Goal: Task Accomplishment & Management: Use online tool/utility

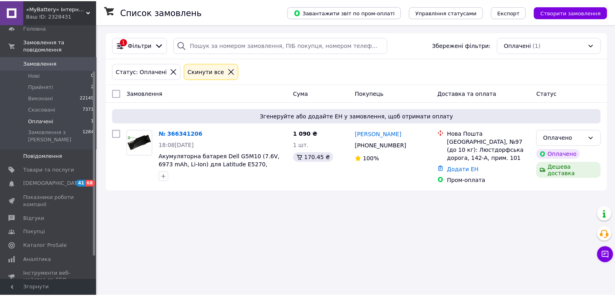
scroll to position [65, 0]
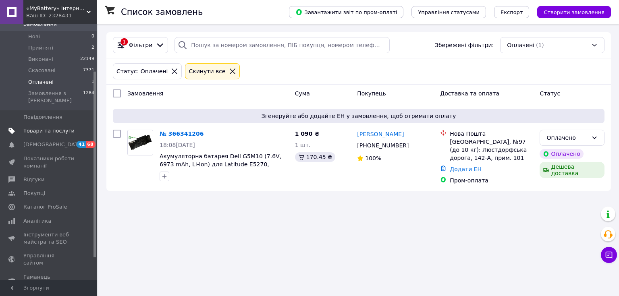
click at [38, 127] on span "Товари та послуги" at bounding box center [48, 130] width 51 height 7
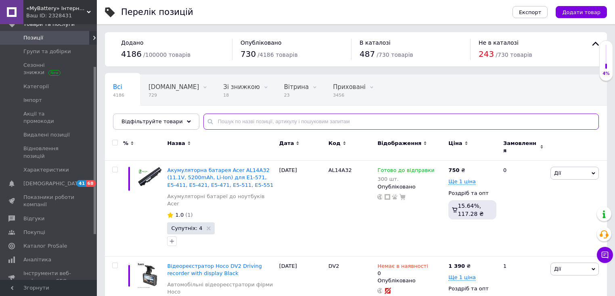
click at [220, 123] on input "text" at bounding box center [400, 122] width 395 height 16
paste input "A32-F3"
type input "A32-F3"
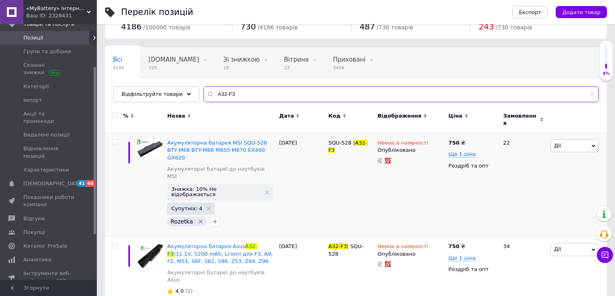
scroll to position [97, 0]
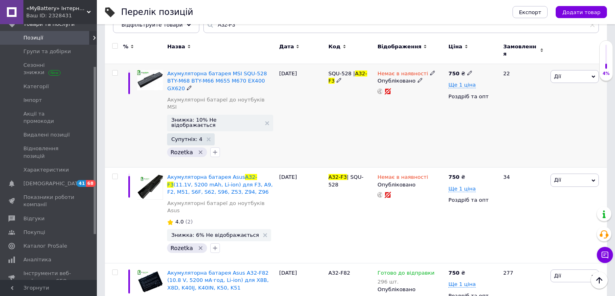
click at [430, 71] on use at bounding box center [432, 73] width 4 height 4
click at [448, 97] on li "Готово до відправки" at bounding box center [474, 102] width 77 height 11
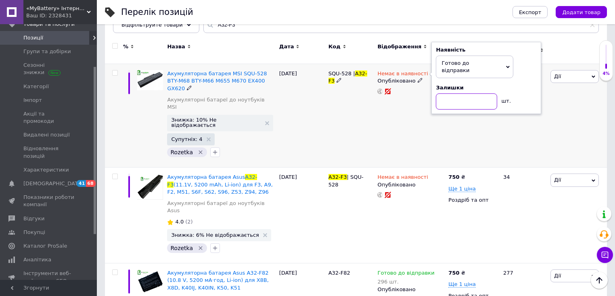
click at [449, 94] on input at bounding box center [466, 102] width 61 height 16
type input "300"
click at [380, 128] on div "Немає в наявності Наявність [PERSON_NAME] до відправки В наявності Немає в наяв…" at bounding box center [410, 116] width 71 height 104
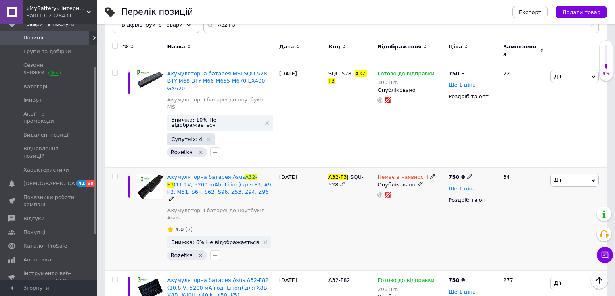
click at [430, 174] on icon at bounding box center [432, 176] width 5 height 5
click at [443, 201] on li "Готово до відправки" at bounding box center [474, 206] width 77 height 11
click at [448, 198] on input at bounding box center [466, 206] width 61 height 16
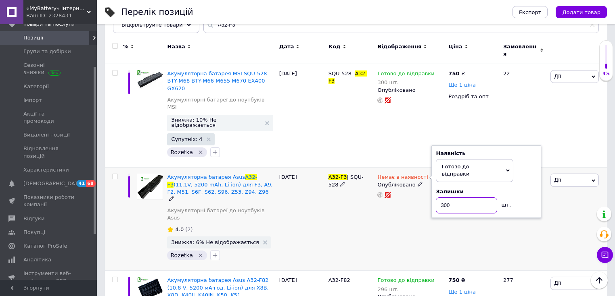
type input "300"
click at [415, 209] on div "Немає в наявності Наявність [PERSON_NAME] до відправки В наявності Немає в наяв…" at bounding box center [410, 219] width 71 height 103
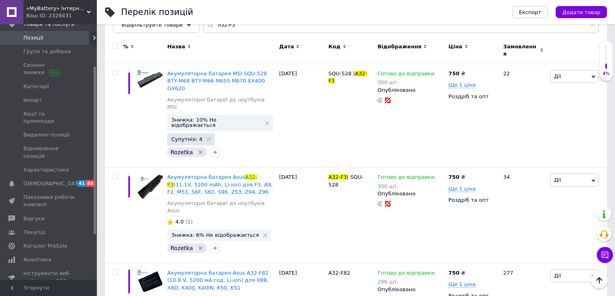
scroll to position [0, 0]
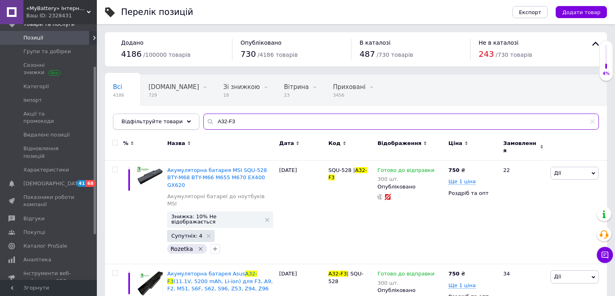
drag, startPoint x: 233, startPoint y: 121, endPoint x: 177, endPoint y: 127, distance: 56.0
click at [177, 127] on div "Відфільтруйте товари A32-F3" at bounding box center [356, 122] width 486 height 16
paste input "5"
type input "A32-F5"
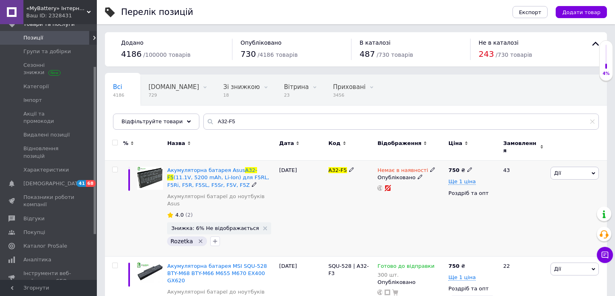
click at [430, 167] on icon at bounding box center [432, 169] width 5 height 5
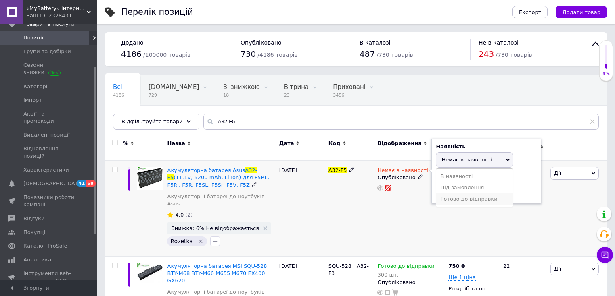
click at [454, 194] on li "Готово до відправки" at bounding box center [474, 199] width 77 height 11
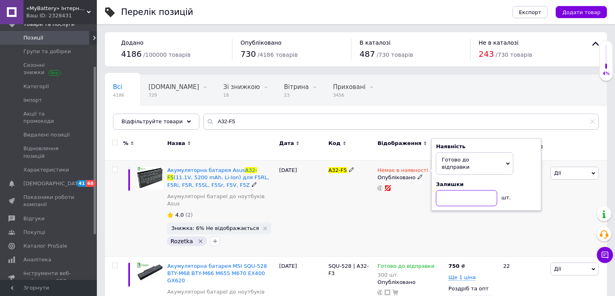
click at [445, 190] on input at bounding box center [466, 198] width 61 height 16
type input "300"
click at [408, 229] on div "Немає в наявності Наявність [PERSON_NAME] до відправки В наявності Немає в наяв…" at bounding box center [410, 209] width 71 height 96
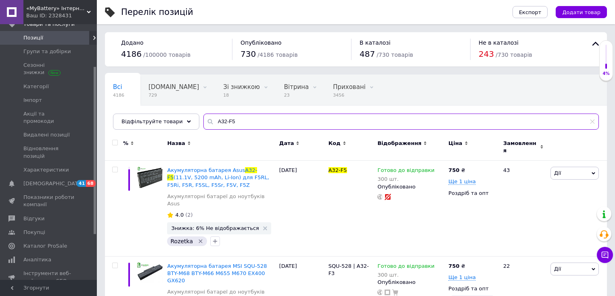
drag, startPoint x: 237, startPoint y: 125, endPoint x: 196, endPoint y: 127, distance: 40.4
click at [203, 127] on input "A32-F5" at bounding box center [400, 122] width 395 height 16
paste input "70"
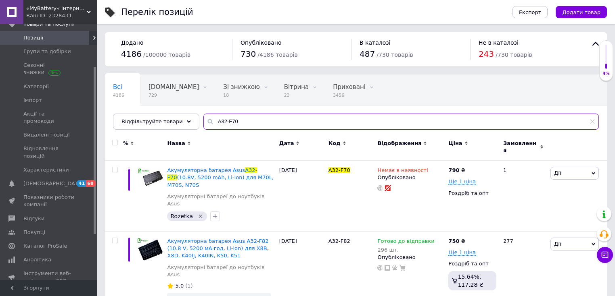
drag, startPoint x: 233, startPoint y: 123, endPoint x: 191, endPoint y: 118, distance: 42.3
click at [192, 119] on div "Всі 4186 [DOMAIN_NAME] 729 Видалити Редагувати Зі знижкою 18 Видалити Редагуват…" at bounding box center [356, 102] width 502 height 55
paste input "A32-F8"
type input "A32-F80"
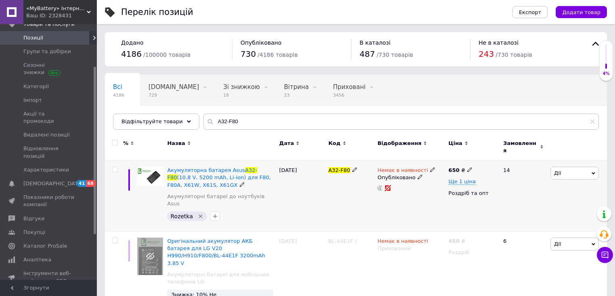
click at [467, 167] on icon at bounding box center [469, 169] width 5 height 5
drag, startPoint x: 484, startPoint y: 158, endPoint x: 475, endPoint y: 156, distance: 9.6
click at [475, 156] on div "Ціна 650 Валюта ₴ $ EUR CHF GBP ¥ PLN ₸ MDL HUF KGS CNY TRY KRW lei" at bounding box center [526, 171] width 110 height 67
type input "750"
click at [418, 205] on div "Немає в наявності Опубліковано" at bounding box center [410, 196] width 71 height 71
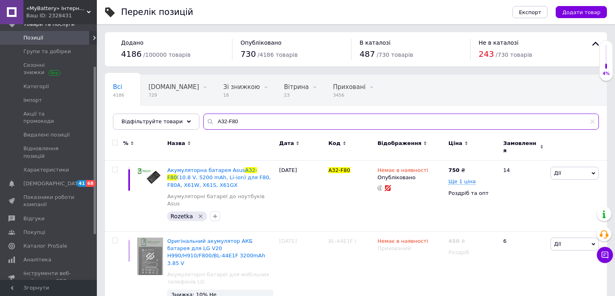
drag, startPoint x: 246, startPoint y: 124, endPoint x: 196, endPoint y: 125, distance: 50.8
click at [203, 125] on input "A32-F80" at bounding box center [400, 122] width 395 height 16
paste input "A32-F82"
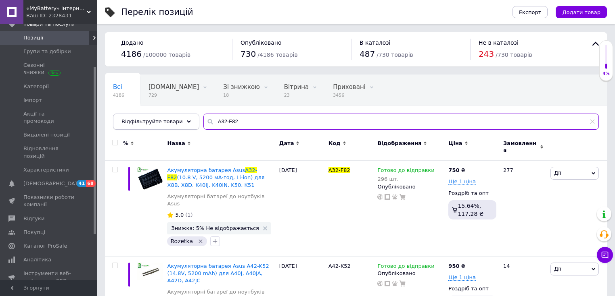
drag, startPoint x: 244, startPoint y: 122, endPoint x: 183, endPoint y: 119, distance: 60.1
click at [189, 119] on div "Всі 4186 [DOMAIN_NAME] 729 Видалити Редагувати Зі знижкою 18 Видалити Редагуват…" at bounding box center [356, 102] width 502 height 55
paste input "K5"
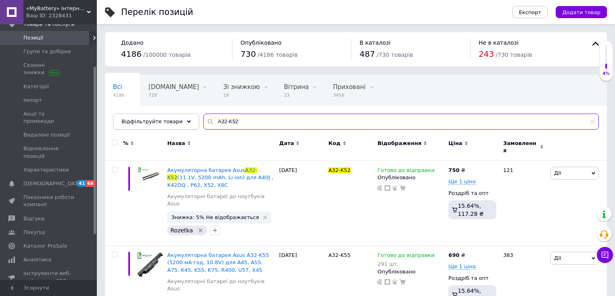
drag, startPoint x: 242, startPoint y: 121, endPoint x: 187, endPoint y: 119, distance: 55.3
click at [187, 119] on div "Відфільтруйте товари A32-K52" at bounding box center [356, 122] width 486 height 16
paste input "3"
type input "A32-K53"
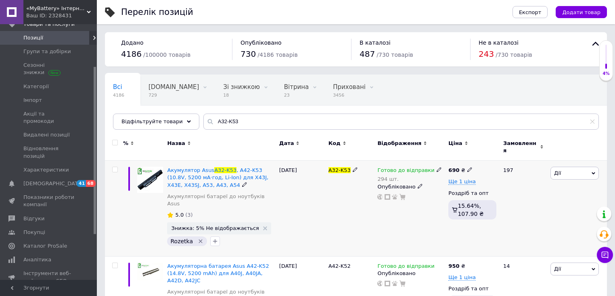
click at [467, 167] on icon at bounding box center [469, 169] width 5 height 5
drag, startPoint x: 486, startPoint y: 156, endPoint x: 473, endPoint y: 155, distance: 13.3
click at [473, 155] on div "Ціна 690 Валюта ₴ $ EUR CHF GBP ¥ PLN ₸ MDL HUF KGS CNY TRY KRW lei" at bounding box center [526, 171] width 110 height 67
type input "750"
click at [440, 175] on div "[PERSON_NAME] до відправки 294 шт." at bounding box center [410, 175] width 67 height 16
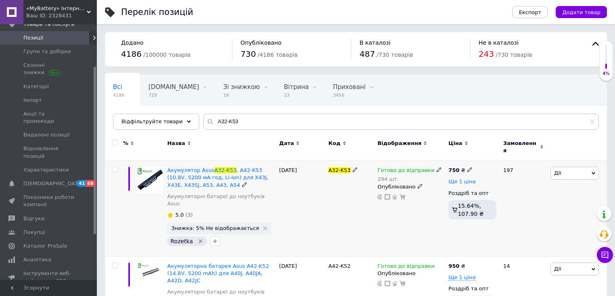
click at [470, 179] on span "Ще 1 ціна" at bounding box center [461, 182] width 27 height 6
click at [463, 178] on div "650 ₴" at bounding box center [460, 181] width 24 height 7
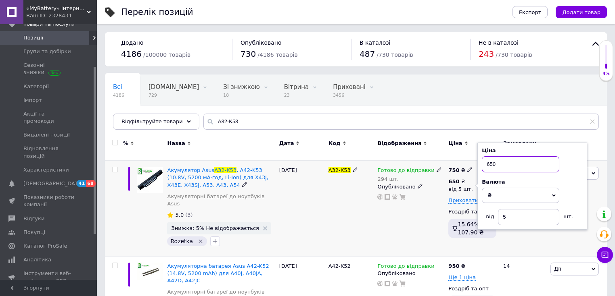
drag, startPoint x: 491, startPoint y: 158, endPoint x: 478, endPoint y: 159, distance: 13.4
click at [478, 159] on div "Ціна 650 Валюта ₴ $ EUR CHF GBP ¥ PLN ₸ MDL HUF KGS CNY TRY KRW lei від 5 шт." at bounding box center [532, 187] width 110 height 88
type input "700"
click at [409, 205] on div "[PERSON_NAME] до відправки 294 шт. Опубліковано" at bounding box center [410, 209] width 71 height 96
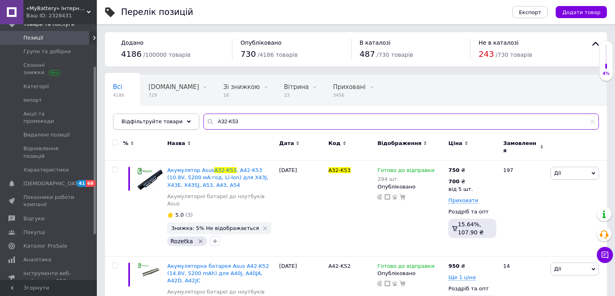
drag, startPoint x: 236, startPoint y: 123, endPoint x: 187, endPoint y: 115, distance: 49.5
click at [187, 115] on div "Відфільтруйте товари A32-K53" at bounding box center [356, 122] width 486 height 16
paste input "A32-K55"
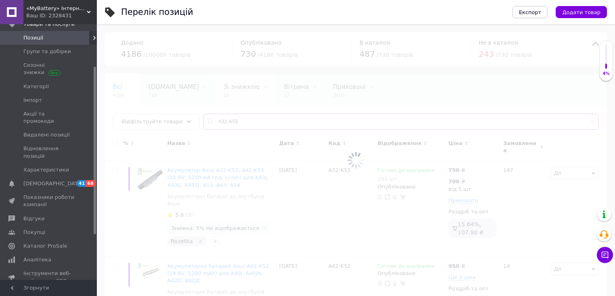
type input "A32-K55"
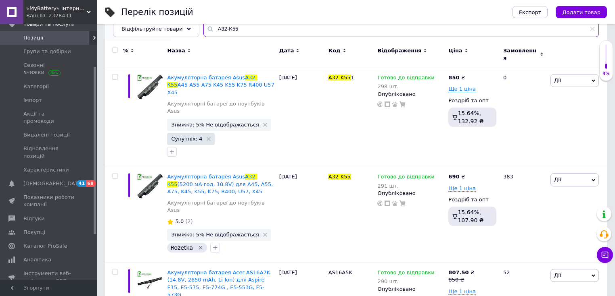
scroll to position [97, 0]
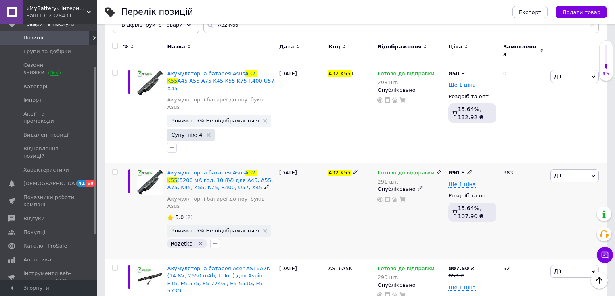
click at [352, 169] on span at bounding box center [354, 172] width 5 height 6
click at [467, 170] on icon at bounding box center [469, 172] width 5 height 5
drag, startPoint x: 486, startPoint y: 145, endPoint x: 470, endPoint y: 145, distance: 16.1
click at [471, 163] on div "690 ₴ Ціна 690 Валюта ₴ $ EUR CHF GBP ¥ PLN ₸ MDL HUF KGS CNY TRY KRW lei Ще 1 …" at bounding box center [472, 211] width 52 height 96
type input "750"
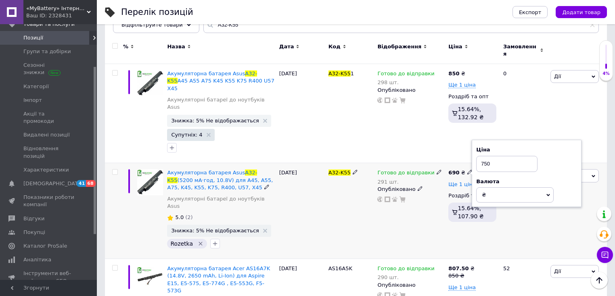
click at [454, 181] on span "Ще 1 ціна" at bounding box center [461, 184] width 27 height 6
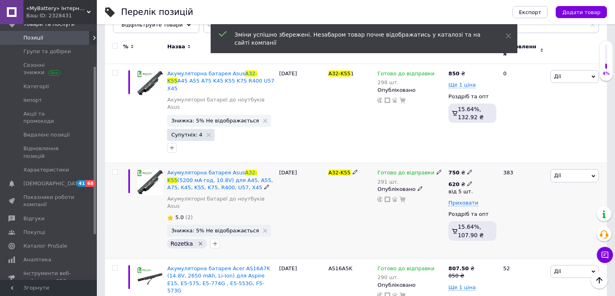
click at [467, 181] on icon at bounding box center [469, 183] width 5 height 5
drag, startPoint x: 492, startPoint y: 147, endPoint x: 471, endPoint y: 150, distance: 21.2
click at [471, 169] on div "750 ₴ 620 ₴ від 5 шт. Ціна 620 Валюта ₴ $ EUR CHF GBP ¥ PLN ₸ MDL HUF KGS CNY T…" at bounding box center [472, 206] width 48 height 75
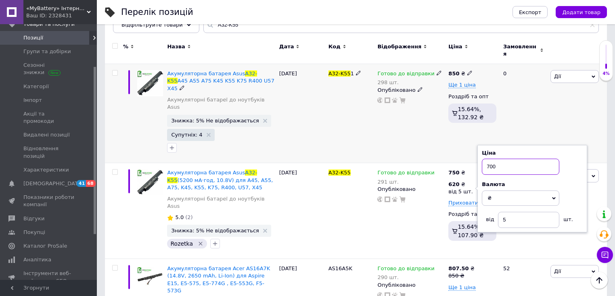
type input "700"
click at [431, 126] on div "Готово до відправки 298 шт. Опубліковано" at bounding box center [410, 113] width 71 height 99
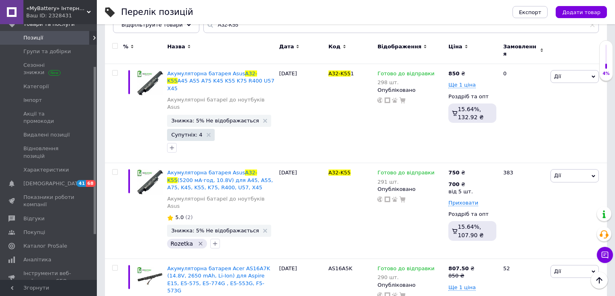
scroll to position [0, 0]
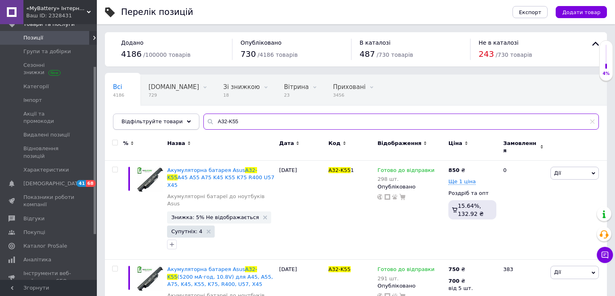
drag, startPoint x: 240, startPoint y: 121, endPoint x: 176, endPoint y: 119, distance: 63.8
click at [176, 119] on div "Відфільтруйте товари A32-K55" at bounding box center [356, 122] width 486 height 16
paste input "72"
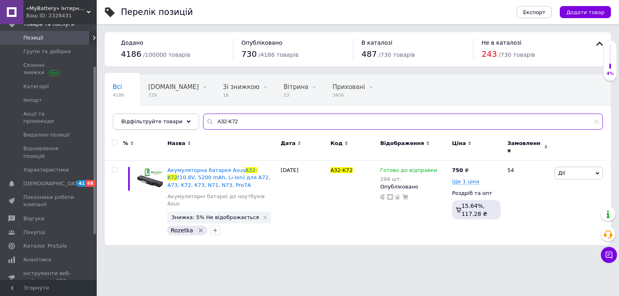
drag, startPoint x: 242, startPoint y: 121, endPoint x: 174, endPoint y: 114, distance: 68.9
click at [174, 114] on div "Відфільтруйте товари A32-K72" at bounding box center [358, 122] width 490 height 16
paste input "A32-K93"
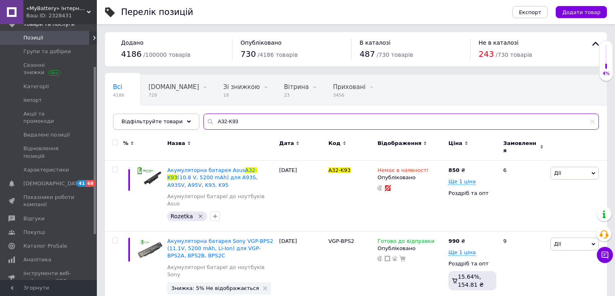
drag, startPoint x: 252, startPoint y: 118, endPoint x: 174, endPoint y: 115, distance: 77.9
click at [174, 115] on div "Відфільтруйте товари A32-K93" at bounding box center [356, 122] width 486 height 16
paste input "M50"
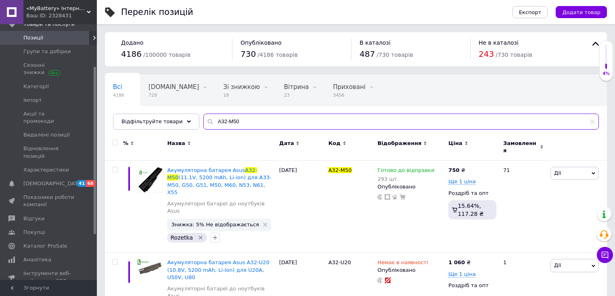
drag, startPoint x: 241, startPoint y: 121, endPoint x: 196, endPoint y: 117, distance: 45.0
click at [203, 118] on div "A32-M50" at bounding box center [400, 122] width 395 height 16
paste input "N1405"
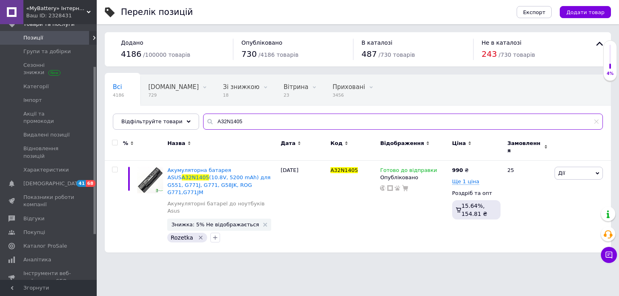
drag, startPoint x: 244, startPoint y: 121, endPoint x: 201, endPoint y: 125, distance: 42.5
click at [203, 125] on div "A32N1405" at bounding box center [403, 122] width 400 height 16
paste input "-N55"
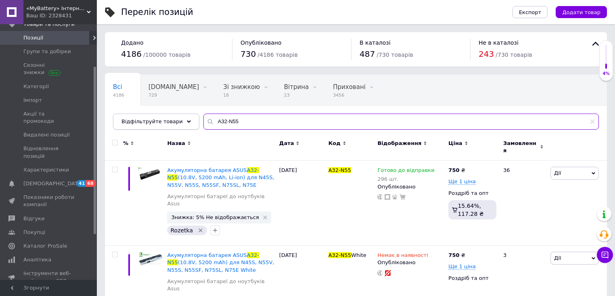
drag, startPoint x: 306, startPoint y: 117, endPoint x: 175, endPoint y: 118, distance: 131.1
click at [294, 114] on input "A32-N55" at bounding box center [400, 122] width 395 height 16
drag, startPoint x: 175, startPoint y: 118, endPoint x: 170, endPoint y: 117, distance: 4.9
click at [170, 117] on div "Відфільтруйте товари" at bounding box center [156, 122] width 86 height 16
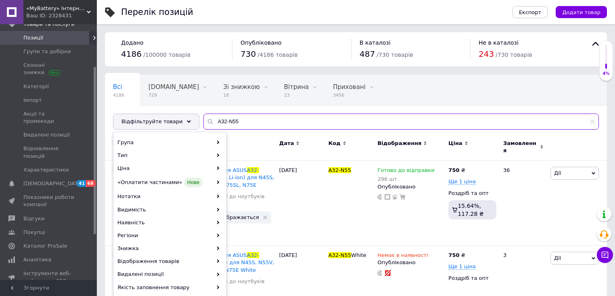
drag, startPoint x: 231, startPoint y: 121, endPoint x: 195, endPoint y: 123, distance: 36.0
click at [203, 124] on input "A32-N55" at bounding box center [400, 122] width 395 height 16
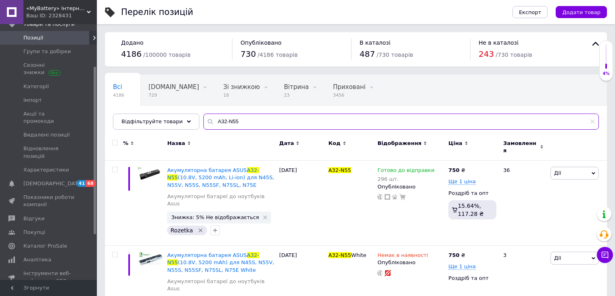
paste input "6"
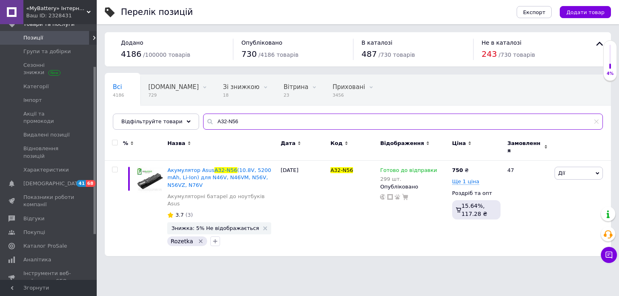
drag, startPoint x: 240, startPoint y: 119, endPoint x: 192, endPoint y: 123, distance: 47.7
click at [192, 123] on div "Всі 4186 [DOMAIN_NAME] 729 Видалити Редагувати Зі знижкою 18 Видалити Редагуват…" at bounding box center [358, 102] width 507 height 55
paste input "S5"
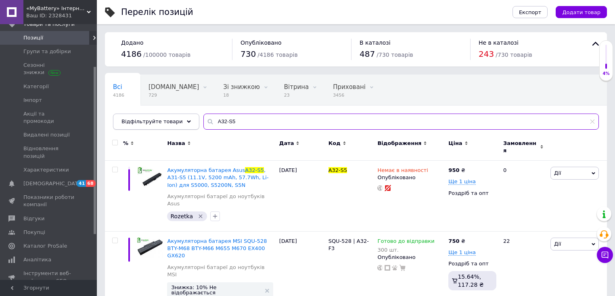
drag, startPoint x: 234, startPoint y: 123, endPoint x: 189, endPoint y: 125, distance: 45.2
click at [189, 125] on div "Відфільтруйте товари A32-S5" at bounding box center [356, 122] width 486 height 16
paste input "T12"
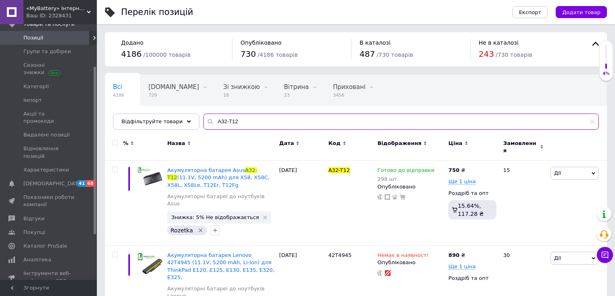
drag, startPoint x: 242, startPoint y: 118, endPoint x: 194, endPoint y: 121, distance: 48.5
click at [203, 121] on input "A32-T12" at bounding box center [400, 122] width 395 height 16
paste input "U31"
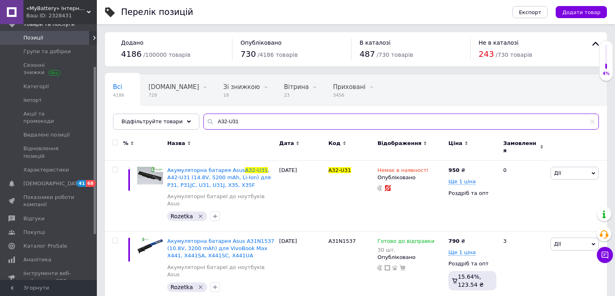
drag, startPoint x: 205, startPoint y: 119, endPoint x: 197, endPoint y: 120, distance: 8.5
click at [203, 120] on div "A32-U31" at bounding box center [400, 122] width 395 height 16
paste input "A32-U46"
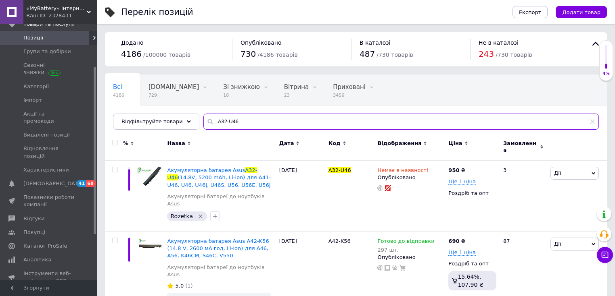
drag, startPoint x: 251, startPoint y: 123, endPoint x: 190, endPoint y: 129, distance: 61.7
click at [190, 130] on div "Всі 4186 [DOMAIN_NAME] 729 Видалити Редагувати Зі знижкою 18 Видалити Редагуват…" at bounding box center [356, 102] width 502 height 55
paste input "A32-U53"
type input "A32-U53"
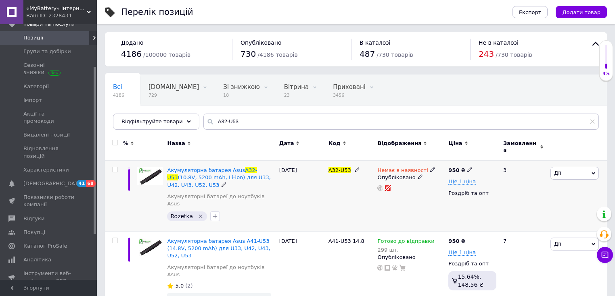
click at [426, 161] on div "Немає в наявності Опубліковано" at bounding box center [410, 196] width 71 height 71
click at [430, 167] on icon at bounding box center [432, 169] width 5 height 5
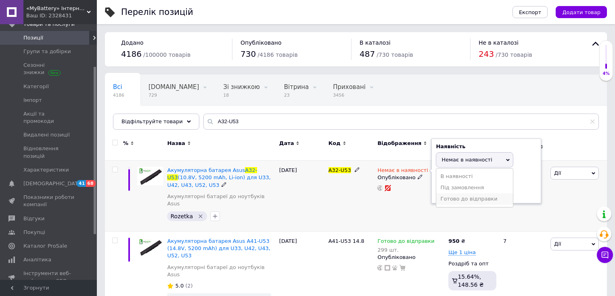
click at [458, 194] on li "Готово до відправки" at bounding box center [474, 199] width 77 height 11
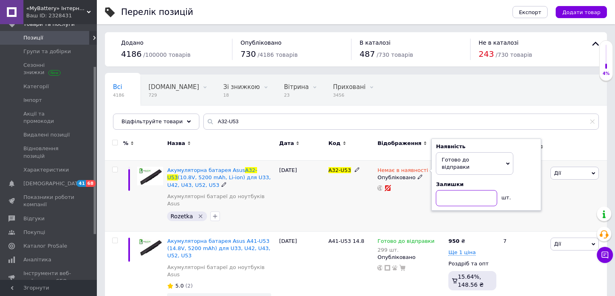
click at [448, 190] on input at bounding box center [466, 198] width 61 height 16
type input "5"
click at [410, 202] on div "Немає в наявності Наявність [PERSON_NAME] до відправки В наявності Немає в наяв…" at bounding box center [410, 196] width 71 height 71
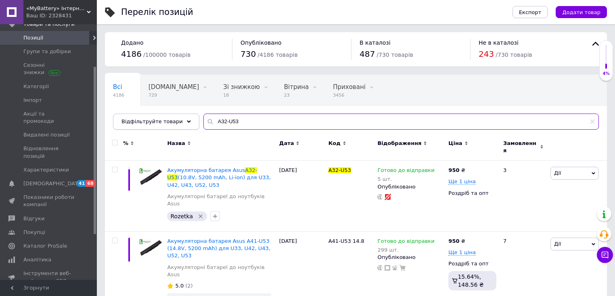
drag, startPoint x: 250, startPoint y: 121, endPoint x: 168, endPoint y: 116, distance: 82.0
click at [177, 116] on div "Відфільтруйте товари A32-U53" at bounding box center [356, 122] width 486 height 16
paste input "L20"
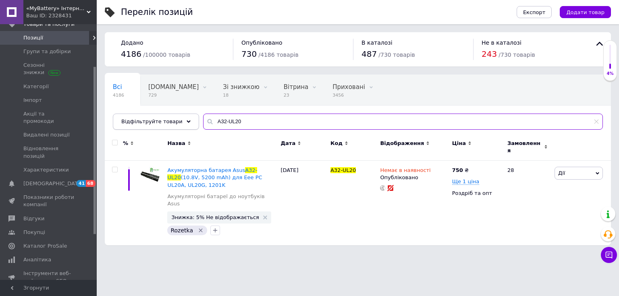
drag, startPoint x: 242, startPoint y: 123, endPoint x: 188, endPoint y: 123, distance: 54.0
click at [189, 122] on div "Відфільтруйте товари A32-UL20" at bounding box center [358, 122] width 490 height 16
paste input "41-K53"
type input "A41-K53"
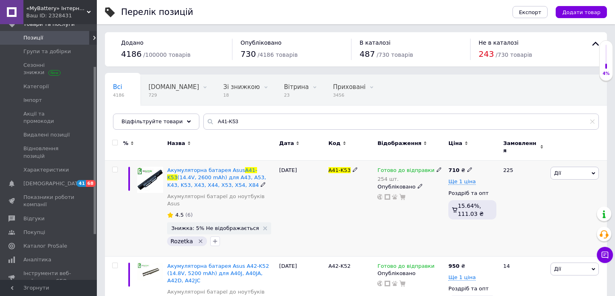
click at [467, 167] on icon at bounding box center [469, 169] width 5 height 5
click at [487, 156] on input "710" at bounding box center [506, 161] width 61 height 16
type input "750"
click at [454, 179] on span "Ще 1 ціна" at bounding box center [461, 182] width 27 height 6
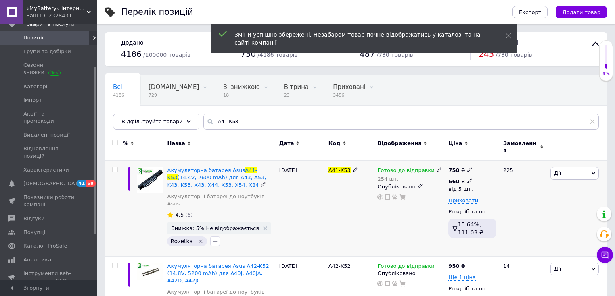
click at [467, 179] on icon at bounding box center [469, 181] width 5 height 5
drag, startPoint x: 493, startPoint y: 160, endPoint x: 483, endPoint y: 158, distance: 10.2
click at [483, 158] on input "660" at bounding box center [520, 164] width 77 height 16
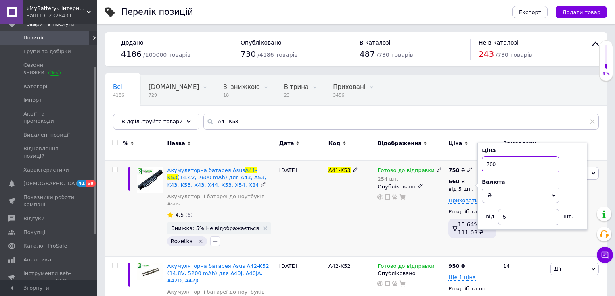
type input "700"
click at [433, 194] on div at bounding box center [410, 197] width 69 height 6
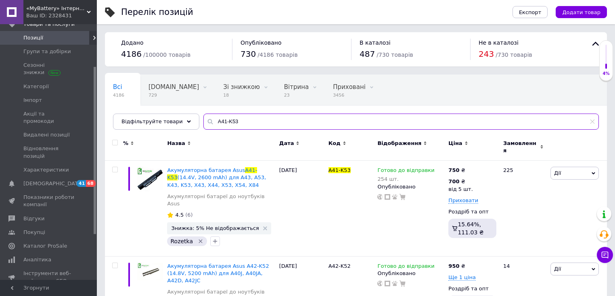
drag, startPoint x: 245, startPoint y: 121, endPoint x: 198, endPoint y: 117, distance: 47.8
click at [203, 117] on div "A41-K53" at bounding box center [400, 122] width 395 height 16
paste input "N1308"
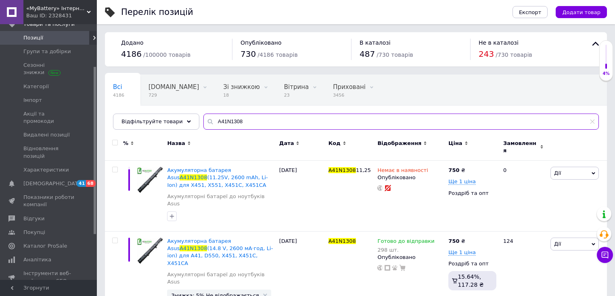
drag, startPoint x: 261, startPoint y: 120, endPoint x: 202, endPoint y: 124, distance: 58.6
click at [203, 124] on div "A41N1308" at bounding box center [400, 122] width 395 height 16
click at [179, 132] on div "Всі 4186 [DOMAIN_NAME] 729 Видалити Редагувати Зі знижкою 18 Видалити Редагуват…" at bounding box center [356, 106] width 502 height 67
click at [210, 123] on input "A41N1308" at bounding box center [400, 122] width 395 height 16
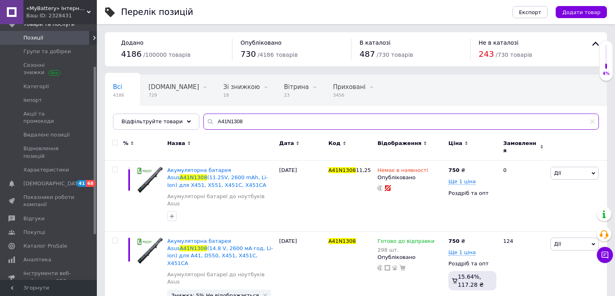
paste input "424"
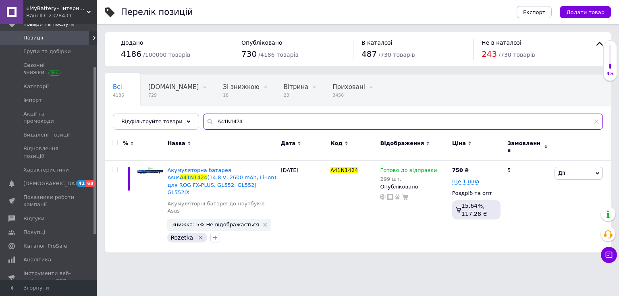
click at [222, 123] on input "A41N1424" at bounding box center [403, 122] width 400 height 16
paste input "501"
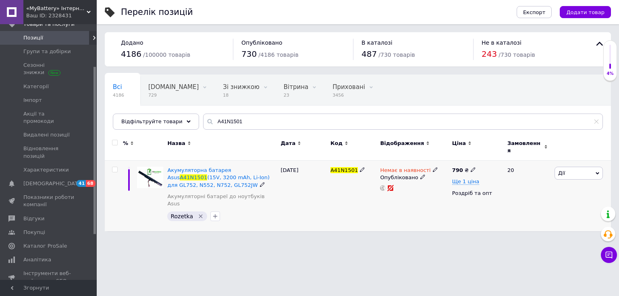
click at [433, 167] on icon at bounding box center [435, 169] width 5 height 5
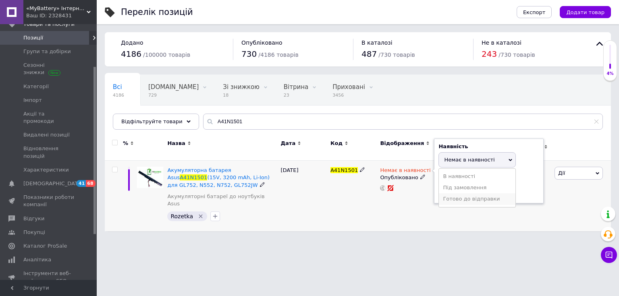
click at [447, 196] on li "Готово до відправки" at bounding box center [477, 199] width 77 height 11
click at [413, 204] on div "Немає в наявності Наявність [PERSON_NAME] до відправки В наявності Немає в наяв…" at bounding box center [414, 196] width 72 height 71
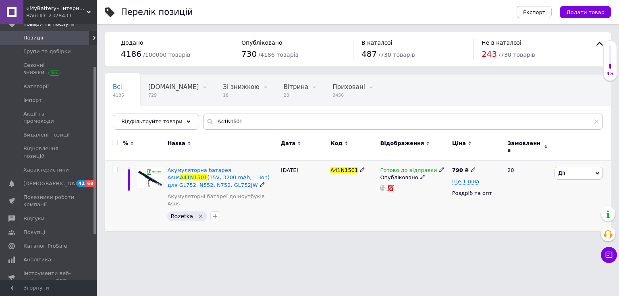
click at [453, 193] on div "790 ₴ Ще 1 ціна Роздріб та опт" at bounding box center [476, 196] width 52 height 71
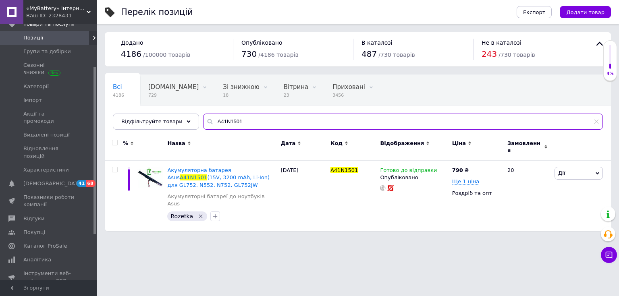
click at [213, 120] on input "A41N1501" at bounding box center [403, 122] width 400 height 16
paste input "611"
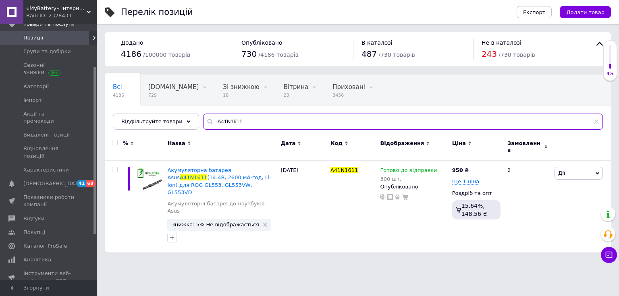
click at [225, 120] on input "A41N1611" at bounding box center [403, 122] width 400 height 16
paste input "A41-U47"
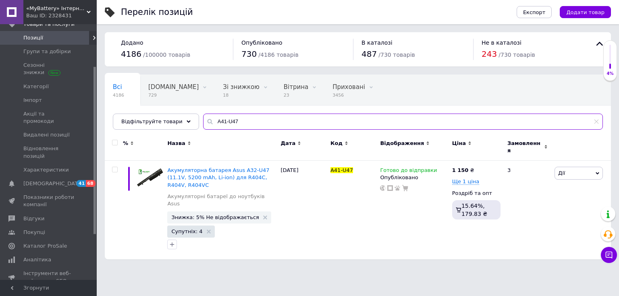
drag, startPoint x: 247, startPoint y: 121, endPoint x: 206, endPoint y: 122, distance: 40.3
click at [206, 122] on input "A41-U47" at bounding box center [403, 122] width 400 height 16
paste input "A41-U53"
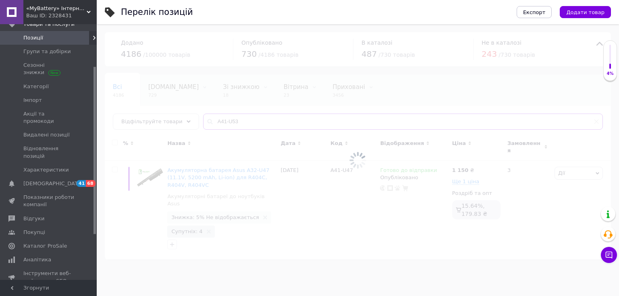
type input "A41-U53"
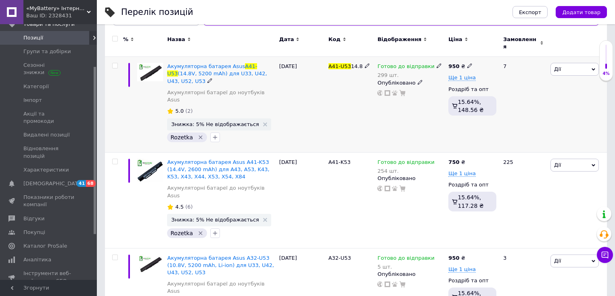
scroll to position [105, 0]
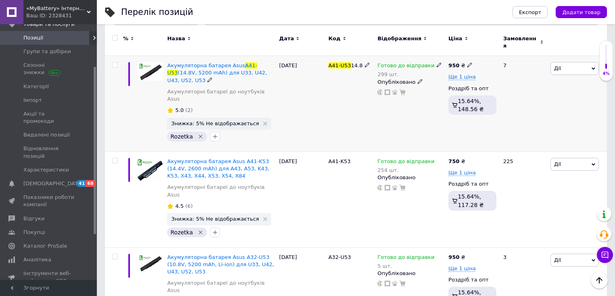
click at [467, 63] on use at bounding box center [469, 65] width 4 height 4
drag, startPoint x: 487, startPoint y: 52, endPoint x: 463, endPoint y: 56, distance: 23.9
click at [463, 56] on div "950 ₴ Ціна 950 Валюта ₴ $ EUR CHF GBP ¥ PLN ₸ MDL HUF KGS CNY TRY KRW lei Ще 1 …" at bounding box center [472, 104] width 52 height 96
type input "1050"
click at [458, 74] on span "Ще 1 ціна" at bounding box center [461, 77] width 27 height 6
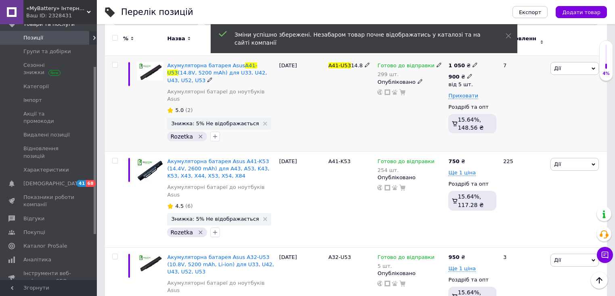
click at [467, 74] on icon at bounding box center [469, 76] width 5 height 5
click at [490, 56] on input "900" at bounding box center [520, 60] width 77 height 16
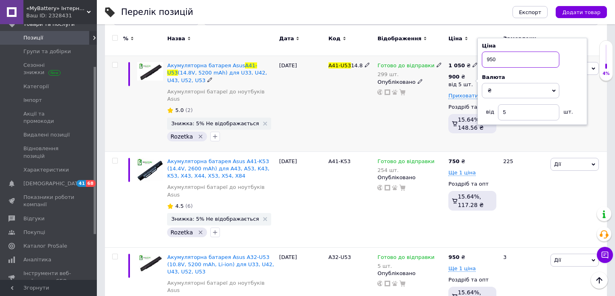
type input "950"
click at [371, 128] on div "A41-U53 14.8" at bounding box center [350, 104] width 49 height 96
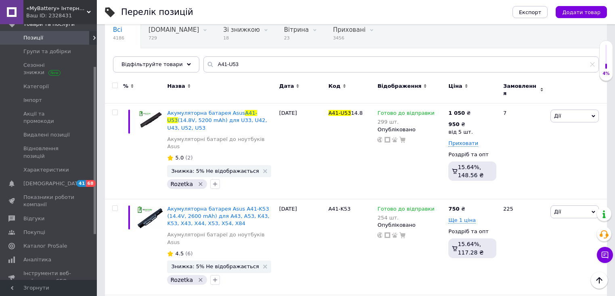
scroll to position [8, 0]
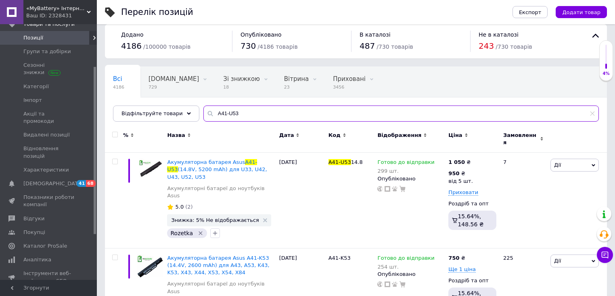
drag, startPoint x: 236, startPoint y: 114, endPoint x: 195, endPoint y: 111, distance: 41.2
click at [203, 111] on input "A41-U53" at bounding box center [400, 114] width 395 height 16
click at [247, 112] on input "A41-U53" at bounding box center [400, 114] width 395 height 16
drag, startPoint x: 249, startPoint y: 113, endPoint x: 200, endPoint y: 118, distance: 49.4
click at [203, 118] on input "A41-U53" at bounding box center [400, 114] width 395 height 16
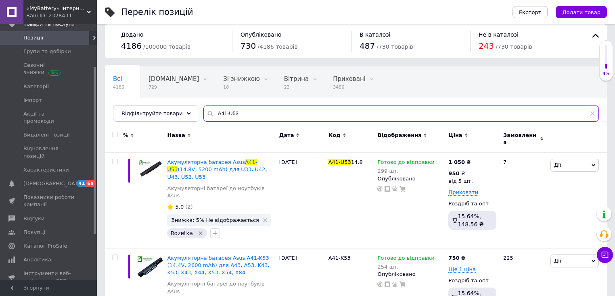
paste input "X550"
type input "A41-X550"
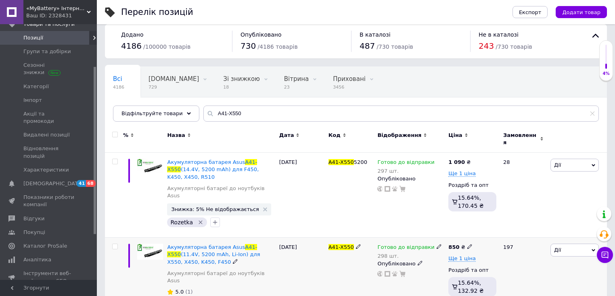
click at [467, 244] on icon at bounding box center [469, 246] width 5 height 5
drag, startPoint x: 464, startPoint y: 225, endPoint x: 475, endPoint y: 231, distance: 12.1
click at [475, 232] on div "Ціна 850 Валюта ₴ $ EUR CHF GBP ¥ PLN ₸ MDL HUF KGS CNY TRY KRW lei" at bounding box center [526, 248] width 110 height 67
click at [481, 230] on input "850" at bounding box center [506, 238] width 61 height 16
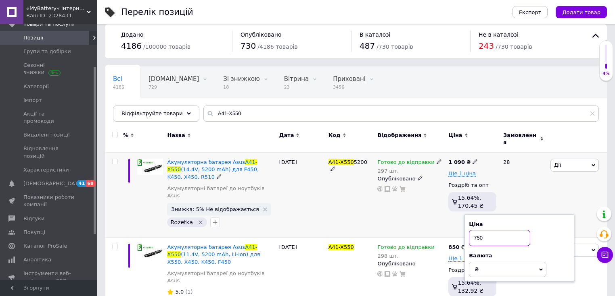
type input "750"
click at [454, 216] on div "1 090 ₴ Ще 1 ціна Роздріб та опт 15.64%, 170.45 ₴" at bounding box center [472, 195] width 52 height 85
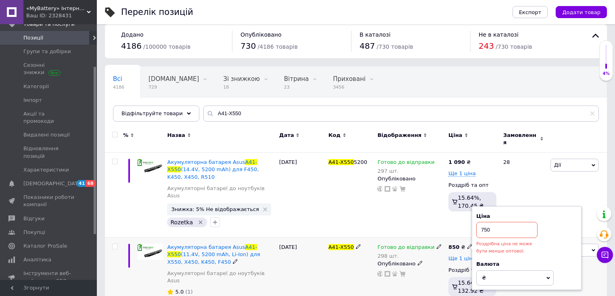
click at [453, 256] on span "Ще 1 ціна" at bounding box center [461, 259] width 27 height 6
click at [467, 256] on icon at bounding box center [469, 258] width 5 height 5
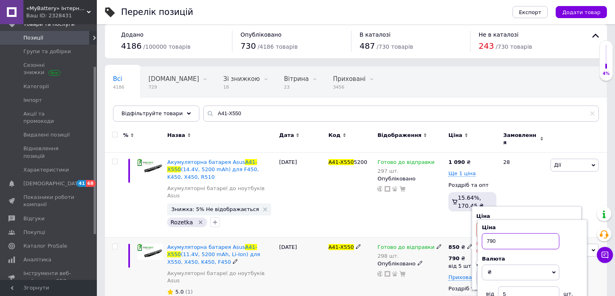
click at [490, 234] on input "790" at bounding box center [520, 242] width 77 height 16
type input "700"
click at [453, 238] on div "850 ₴ Ціна 750 Роздрібна ціна не може бути менше оптової. Валюта ₴ $ EUR CHF GB…" at bounding box center [472, 286] width 52 height 96
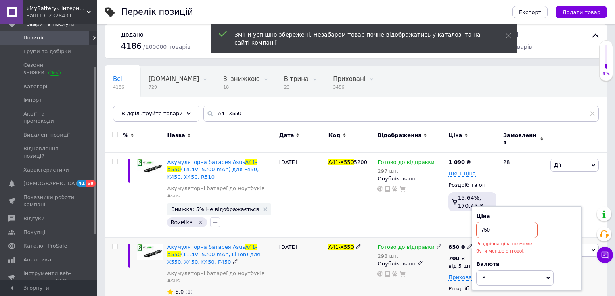
click at [453, 238] on div "850 ₴ Ціна 750 Роздрібна ціна не може бути менше оптової. Валюта ₴ $ EUR CHF GB…" at bounding box center [472, 286] width 52 height 96
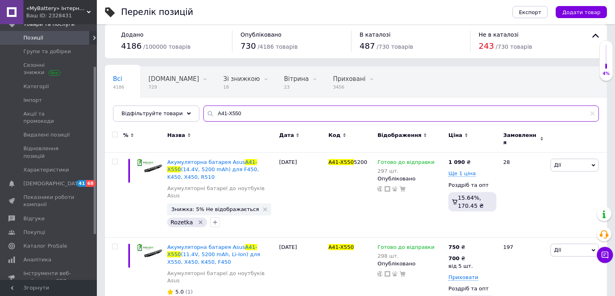
click at [228, 115] on input "A41-X550" at bounding box center [400, 114] width 395 height 16
click at [179, 124] on div "Всі 4186 [DOMAIN_NAME] 729 Видалити Редагувати Зі знижкою 18 Видалити Редагуват…" at bounding box center [356, 98] width 502 height 67
click at [230, 108] on input "A41-X550" at bounding box center [400, 114] width 395 height 16
paste input "E"
type input "A41-X550E"
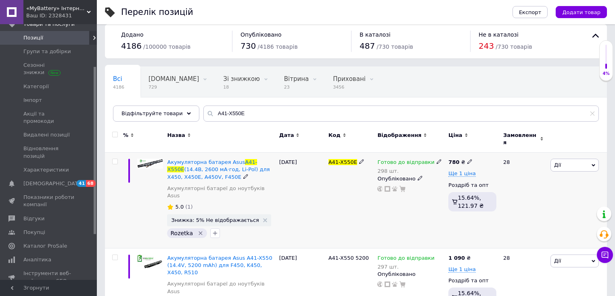
click at [467, 159] on span at bounding box center [469, 162] width 5 height 6
click at [486, 149] on input "780" at bounding box center [506, 153] width 61 height 16
type input "750"
click at [434, 186] on div at bounding box center [410, 189] width 69 height 6
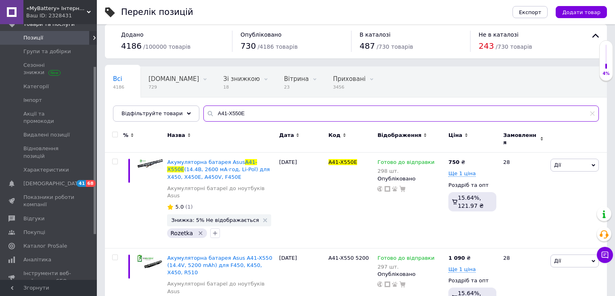
drag, startPoint x: 246, startPoint y: 115, endPoint x: 190, endPoint y: 118, distance: 57.0
click at [190, 118] on div "Всі 4186 [DOMAIN_NAME] 729 Видалити Редагувати Зі знижкою 18 Видалити Редагуват…" at bounding box center [356, 94] width 502 height 55
paste input "A42-A3"
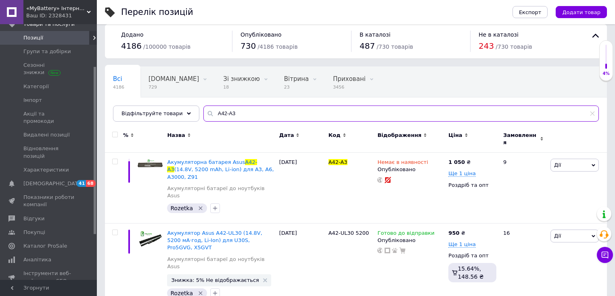
drag, startPoint x: 215, startPoint y: 112, endPoint x: 206, endPoint y: 113, distance: 9.3
click at [206, 113] on input "A42-A3" at bounding box center [400, 114] width 395 height 16
paste input "G55"
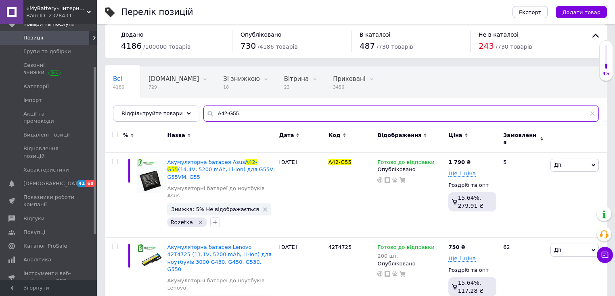
drag, startPoint x: 239, startPoint y: 116, endPoint x: 186, endPoint y: 122, distance: 53.1
click at [186, 122] on div "Всі 4186 [DOMAIN_NAME] 729 Видалити Редагувати Зі знижкою 18 Видалити Редагуват…" at bounding box center [356, 94] width 502 height 55
paste input "A42-G73"
type input "A42-G73"
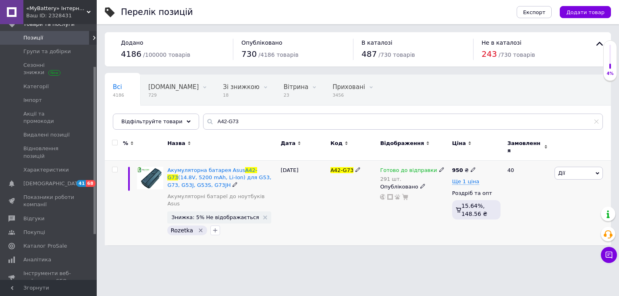
click at [471, 167] on icon at bounding box center [473, 169] width 5 height 5
click at [490, 156] on input "950" at bounding box center [510, 161] width 61 height 16
type input "910"
click at [467, 179] on span "Ще 1 ціна" at bounding box center [465, 182] width 27 height 6
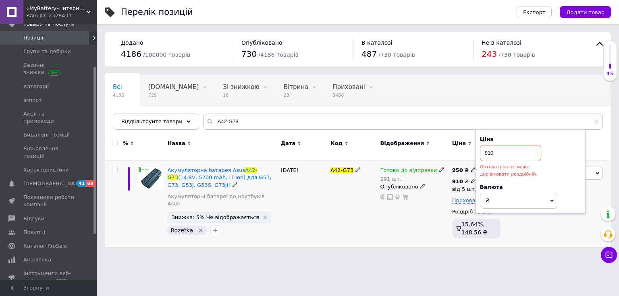
click at [471, 179] on icon at bounding box center [473, 181] width 5 height 5
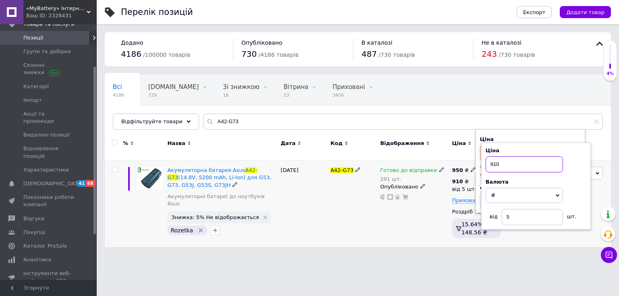
drag, startPoint x: 495, startPoint y: 158, endPoint x: 485, endPoint y: 154, distance: 10.9
click at [485, 154] on div "Ціна 910 Валюта ₴ $ EUR CHF GBP ¥ PLN ₸ MDL HUF KGS CNY TRY KRW lei від 5 шт." at bounding box center [537, 187] width 110 height 88
type input "850"
click at [423, 198] on div "Готово до відправки 291 шт. Опубліковано" at bounding box center [414, 204] width 72 height 87
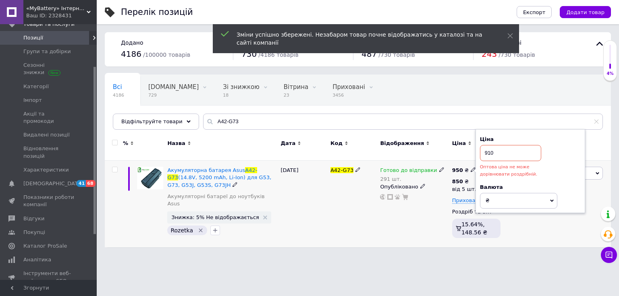
click at [415, 199] on div "Готово до відправки 291 шт. Опубліковано" at bounding box center [414, 204] width 72 height 87
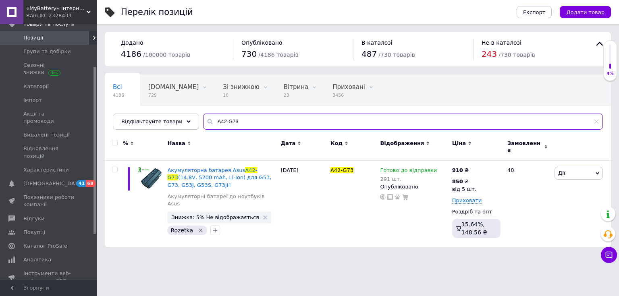
drag, startPoint x: 270, startPoint y: 123, endPoint x: 169, endPoint y: 112, distance: 101.0
click at [172, 114] on div "Відфільтруйте товари A42-G73" at bounding box center [358, 122] width 490 height 16
paste input "50"
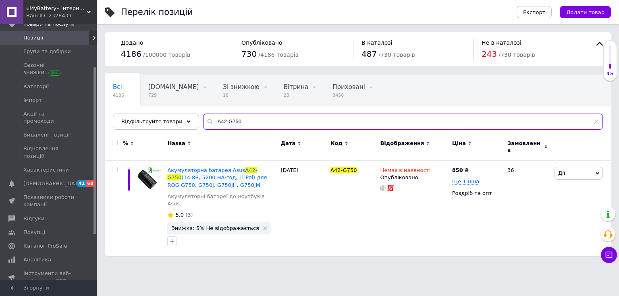
drag, startPoint x: 245, startPoint y: 121, endPoint x: 204, endPoint y: 122, distance: 41.6
click at [224, 119] on input "A42-G750" at bounding box center [403, 122] width 400 height 16
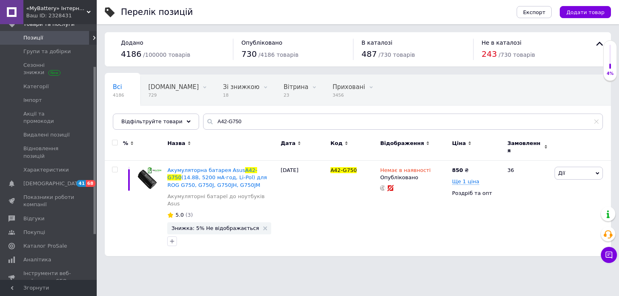
click at [206, 122] on icon at bounding box center [210, 122] width 8 height 8
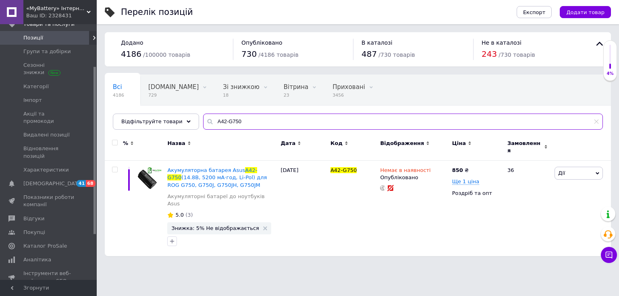
click at [212, 120] on input "A42-G750" at bounding box center [403, 122] width 400 height 16
paste input "A42-K52"
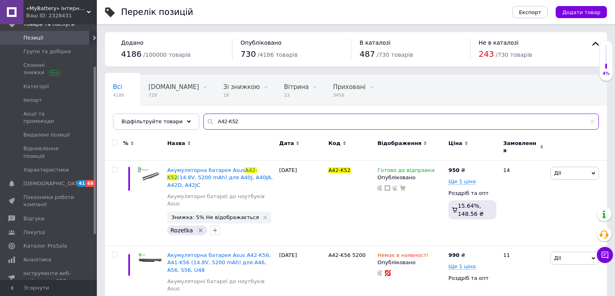
drag, startPoint x: 238, startPoint y: 123, endPoint x: 198, endPoint y: 130, distance: 41.4
click at [198, 130] on div "Всі 4186 [DOMAIN_NAME] 729 Видалити Редагувати Зі знижкою 18 Видалити Редагуват…" at bounding box center [356, 102] width 502 height 55
paste input "6"
type input "A42-K56"
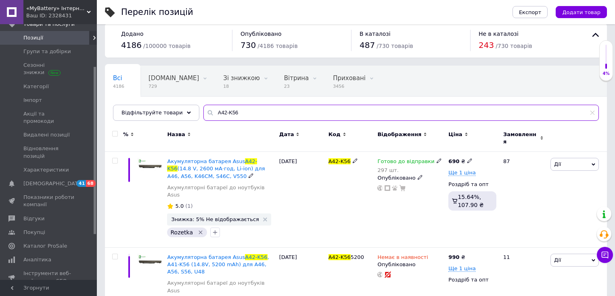
scroll to position [11, 0]
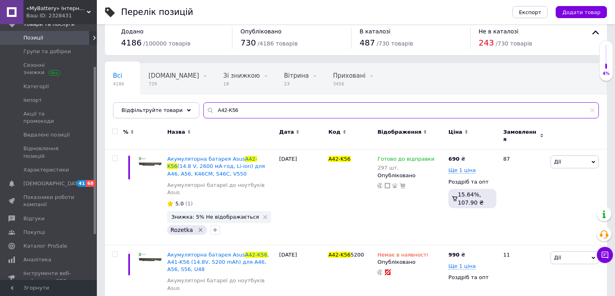
drag, startPoint x: 242, startPoint y: 113, endPoint x: 200, endPoint y: 113, distance: 41.9
click at [211, 111] on input "A42-K56" at bounding box center [400, 110] width 395 height 16
click at [206, 113] on icon at bounding box center [210, 110] width 8 height 8
drag, startPoint x: 244, startPoint y: 109, endPoint x: 185, endPoint y: 111, distance: 58.5
click at [185, 111] on div "Відфільтруйте товари A42-K56" at bounding box center [356, 110] width 486 height 16
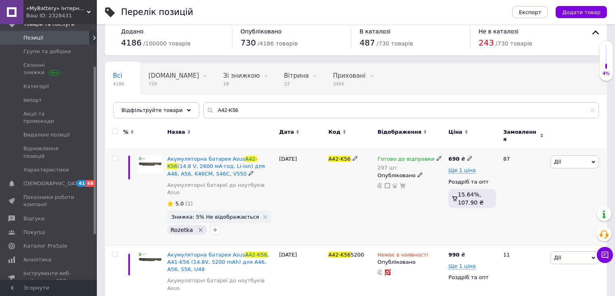
click at [467, 156] on icon at bounding box center [469, 158] width 5 height 5
drag, startPoint x: 487, startPoint y: 144, endPoint x: 471, endPoint y: 145, distance: 16.6
click at [471, 150] on div "690 ₴ Ціна 690 Валюта ₴ $ EUR CHF GBP ¥ PLN ₸ MDL HUF KGS CNY TRY KRW lei Ще 1 …" at bounding box center [472, 198] width 52 height 96
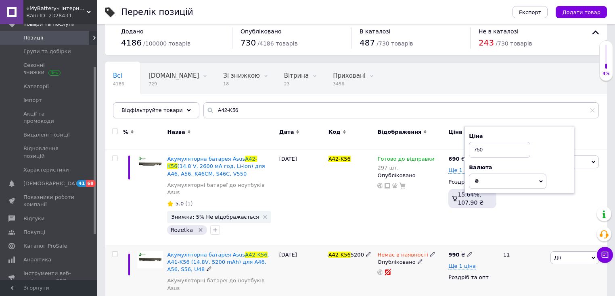
type input "750"
click at [467, 252] on icon at bounding box center [469, 254] width 5 height 5
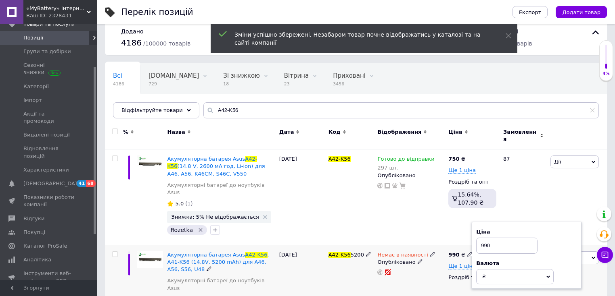
drag, startPoint x: 487, startPoint y: 232, endPoint x: 471, endPoint y: 234, distance: 16.7
click at [471, 245] on div "990 ₴ Ціна 990 Валюта ₴ $ EUR CHF GBP ¥ PLN ₸ MDL HUF KGS CNY TRY KRW lei Ще 1 …" at bounding box center [472, 280] width 52 height 71
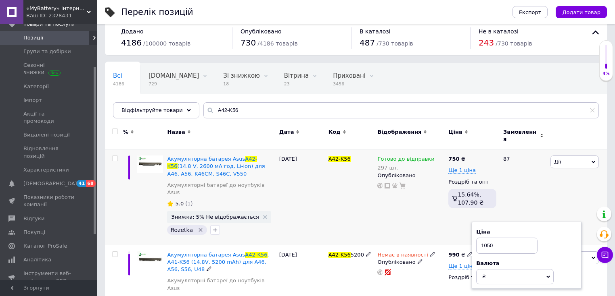
type input "1050"
click at [459, 222] on div "750 ₴ Ще 1 ціна Роздріб та опт 15.64%, 107.90 ₴" at bounding box center [472, 198] width 52 height 96
